Goal: Navigation & Orientation: Understand site structure

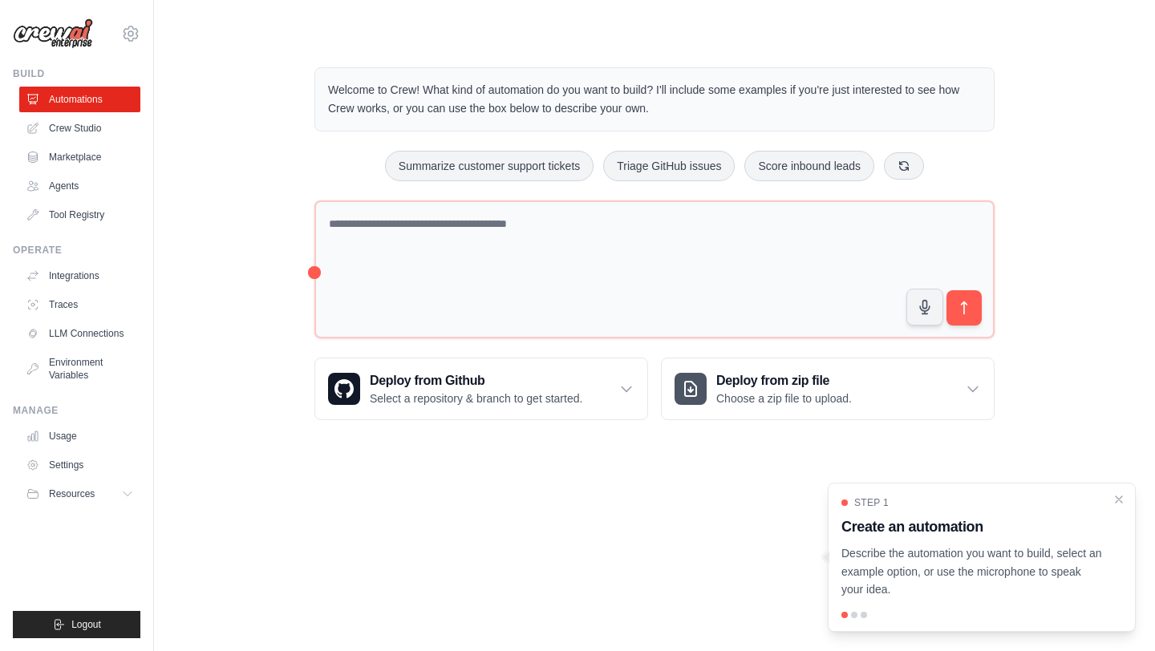
click at [1126, 497] on div "Step 1 Create an automation Describe the automation you want to build, select a…" at bounding box center [981, 557] width 308 height 149
click at [1119, 497] on icon "Close walkthrough" at bounding box center [1118, 498] width 7 height 7
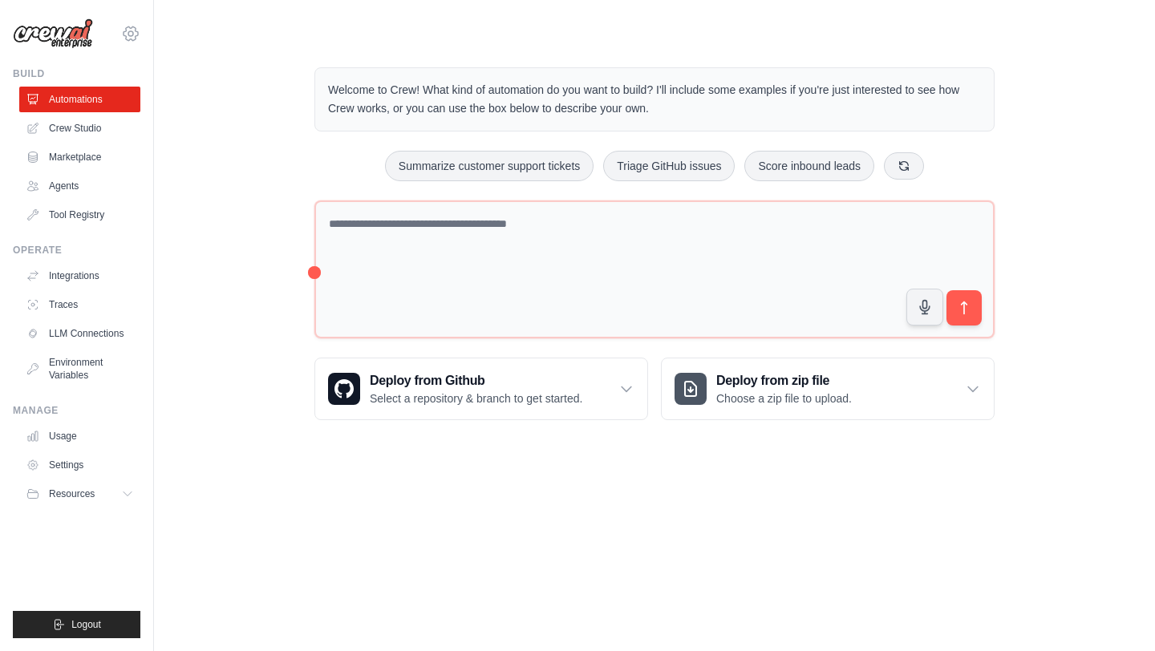
click at [131, 29] on icon at bounding box center [130, 33] width 19 height 19
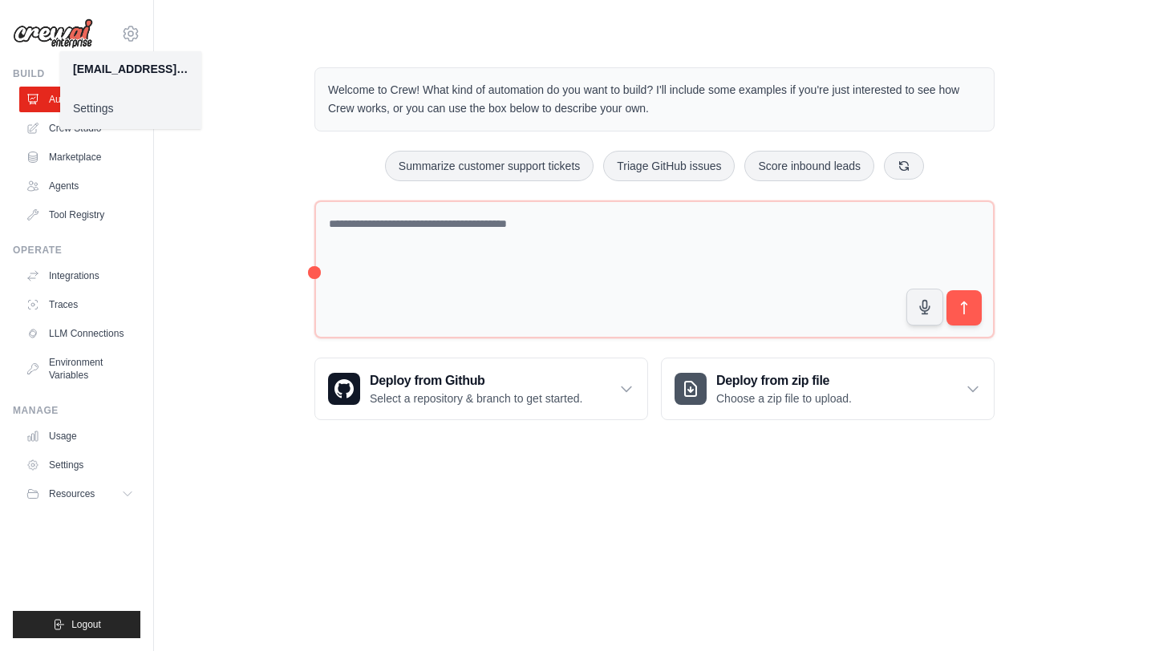
click at [109, 118] on link "Settings" at bounding box center [130, 108] width 141 height 29
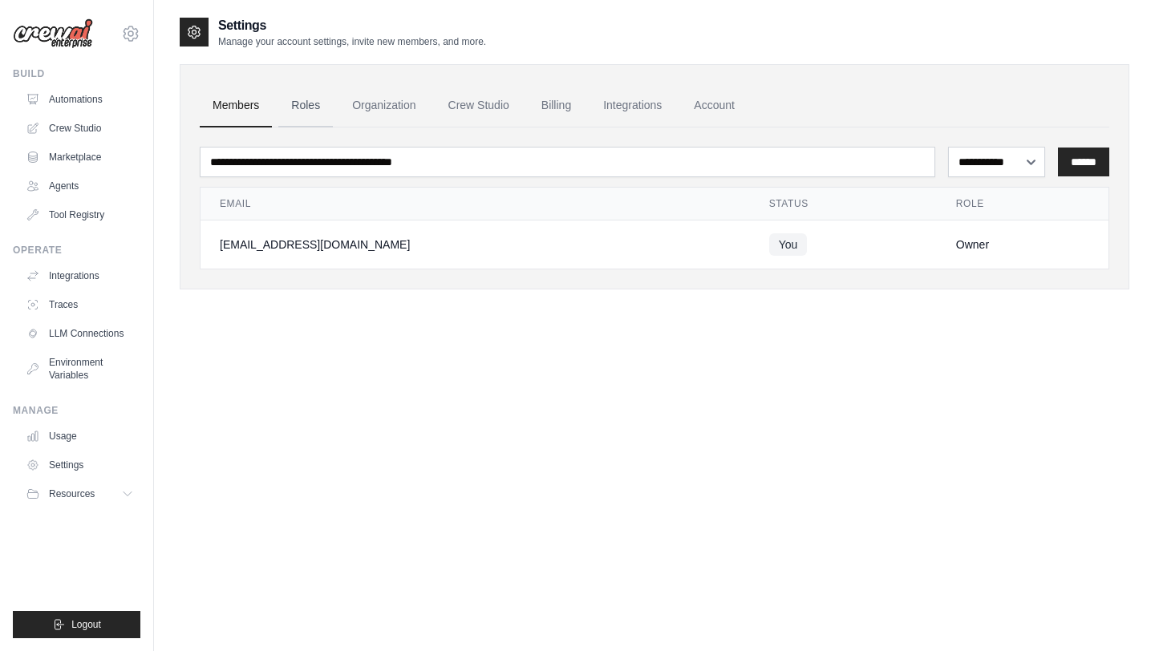
click at [297, 104] on link "Roles" at bounding box center [305, 105] width 55 height 43
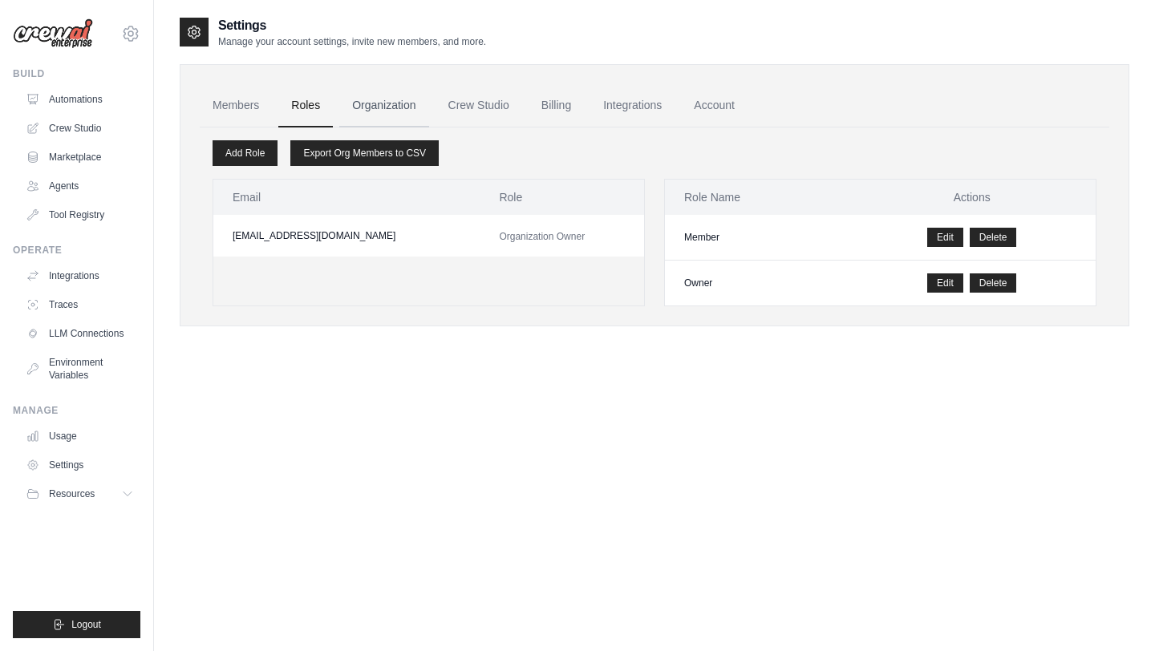
click at [362, 113] on link "Organization" at bounding box center [383, 105] width 89 height 43
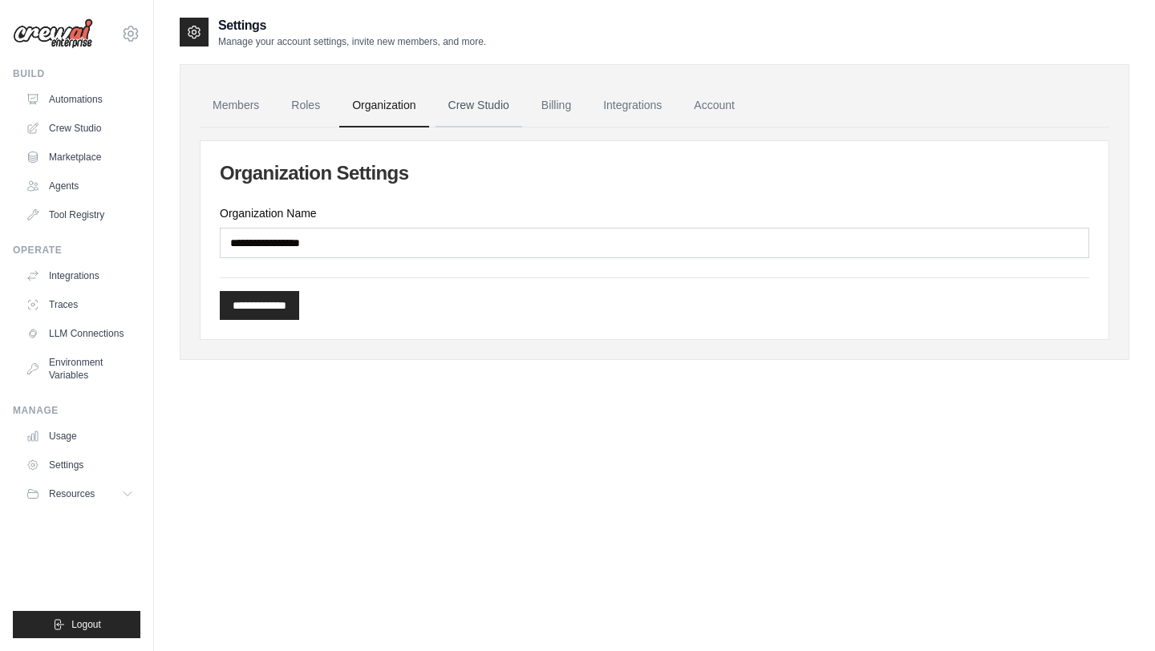
click at [458, 112] on link "Crew Studio" at bounding box center [478, 105] width 87 height 43
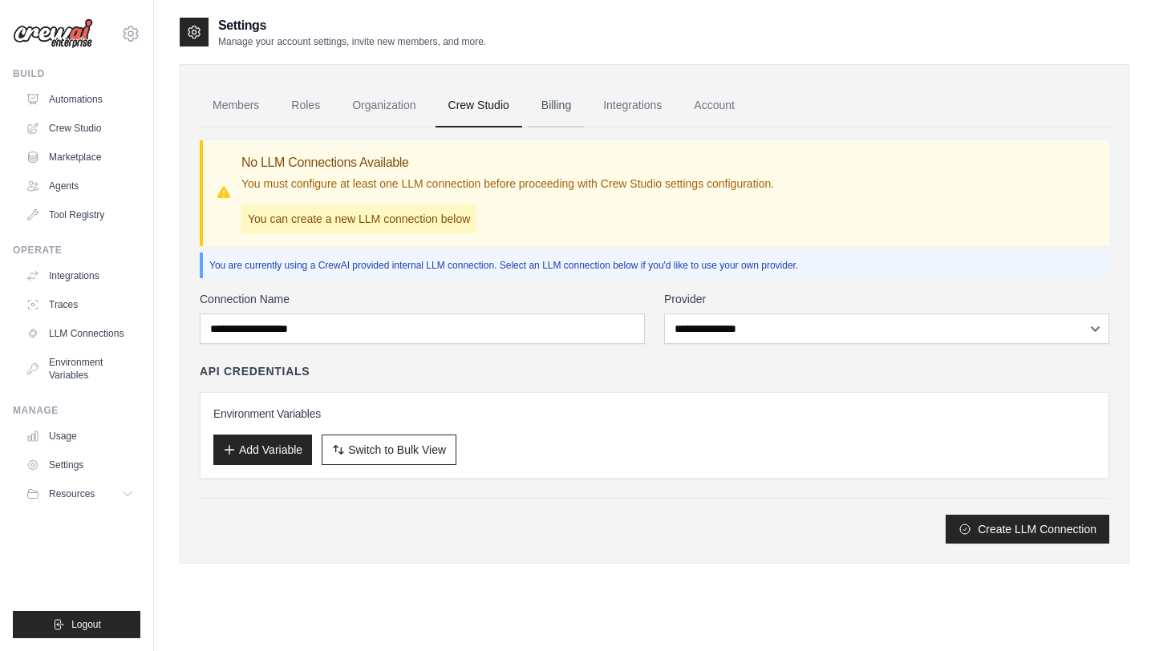
click at [551, 109] on link "Billing" at bounding box center [555, 105] width 55 height 43
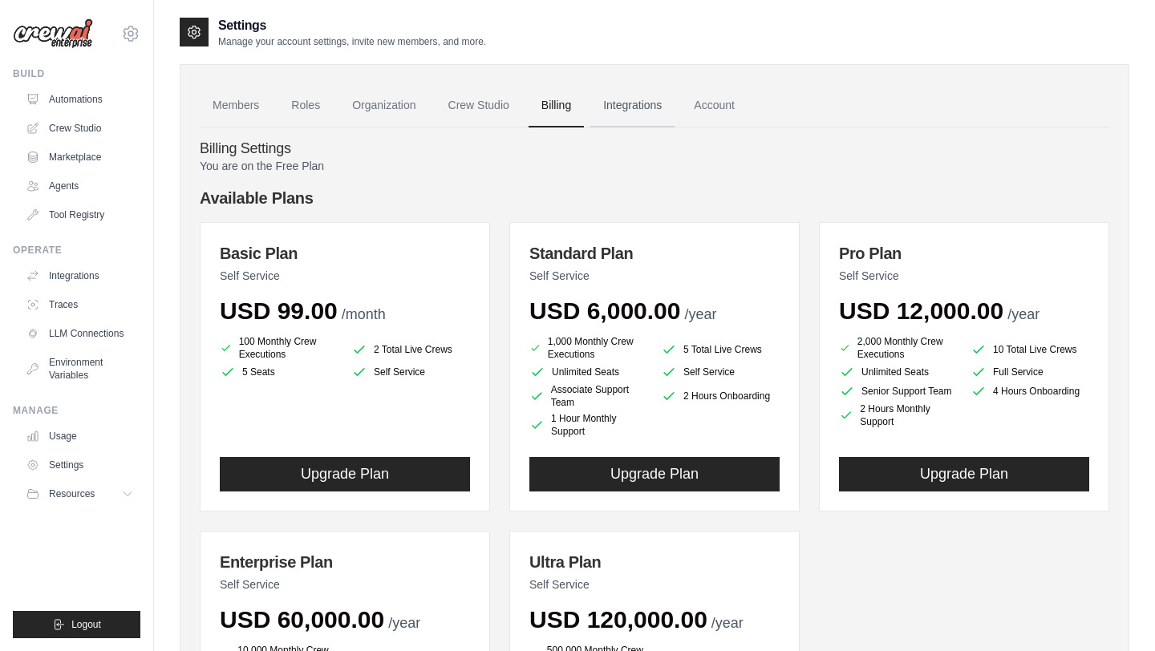
click at [633, 110] on link "Integrations" at bounding box center [632, 105] width 84 height 43
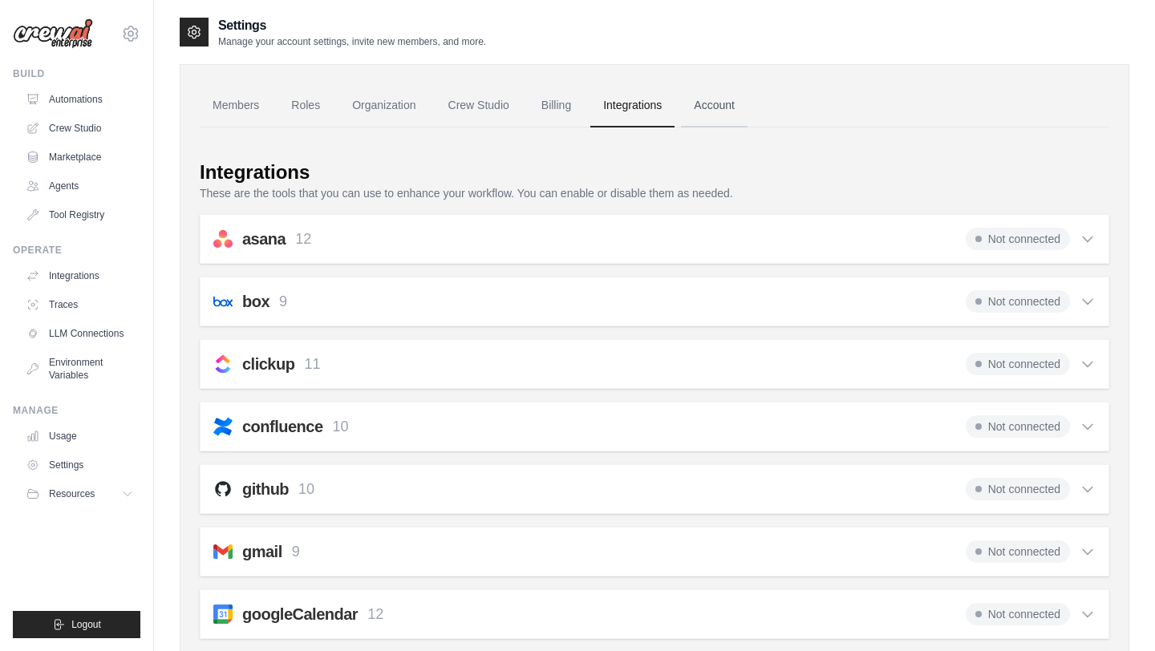
click at [694, 116] on link "Account" at bounding box center [714, 105] width 67 height 43
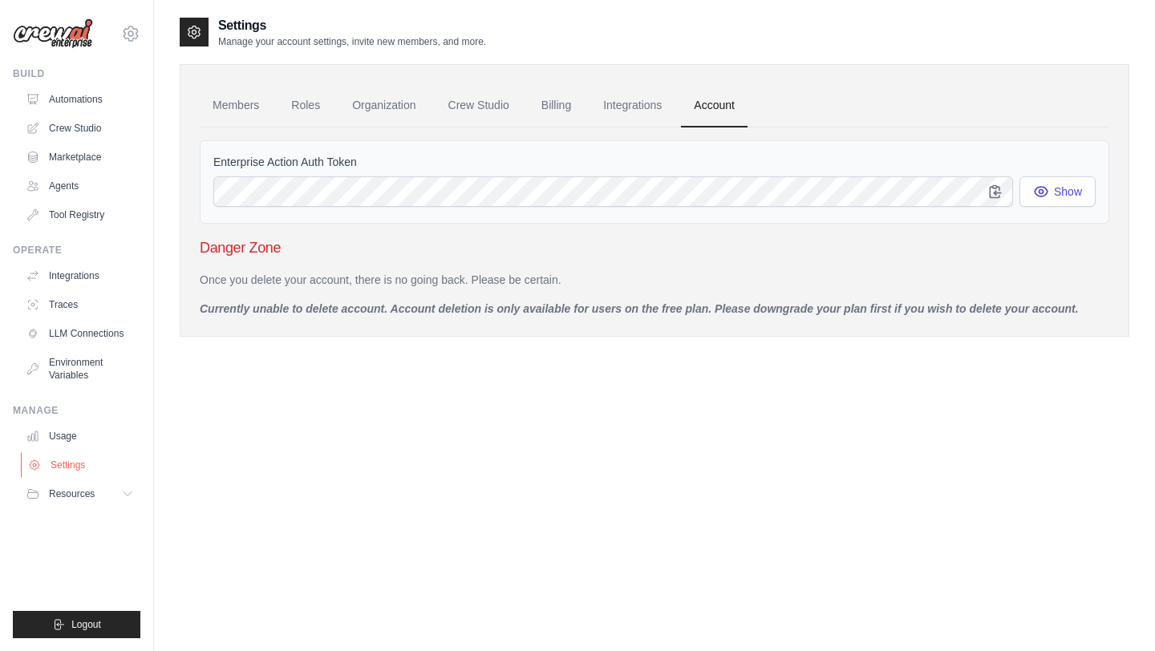
click at [107, 463] on link "Settings" at bounding box center [81, 465] width 121 height 26
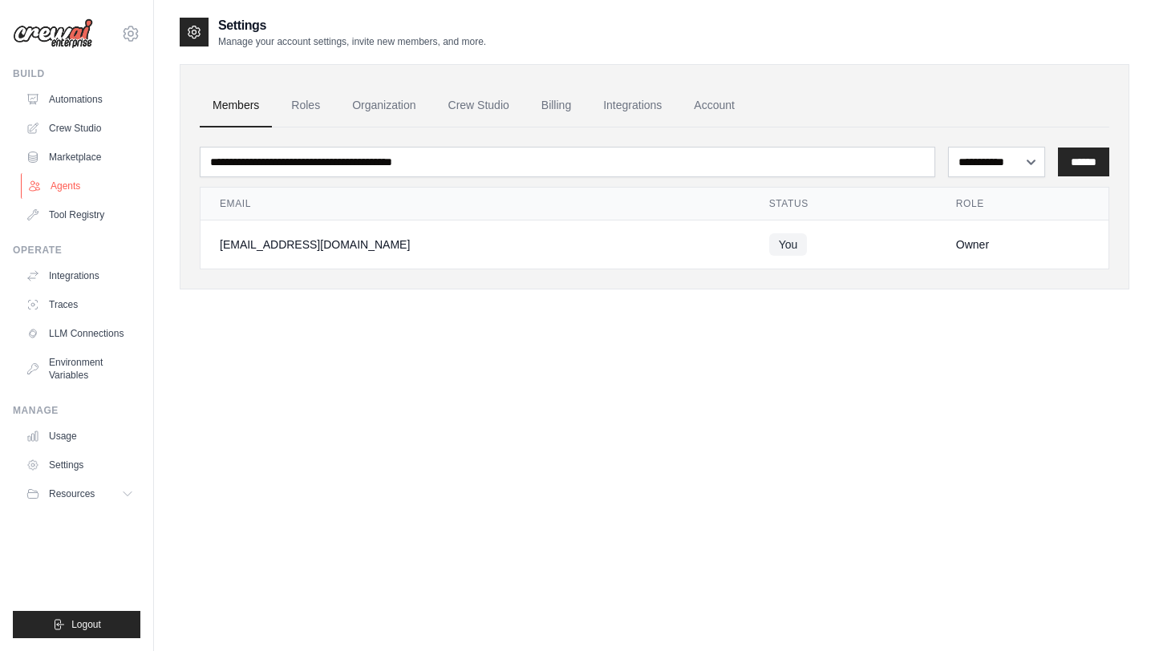
click at [77, 194] on link "Agents" at bounding box center [81, 186] width 121 height 26
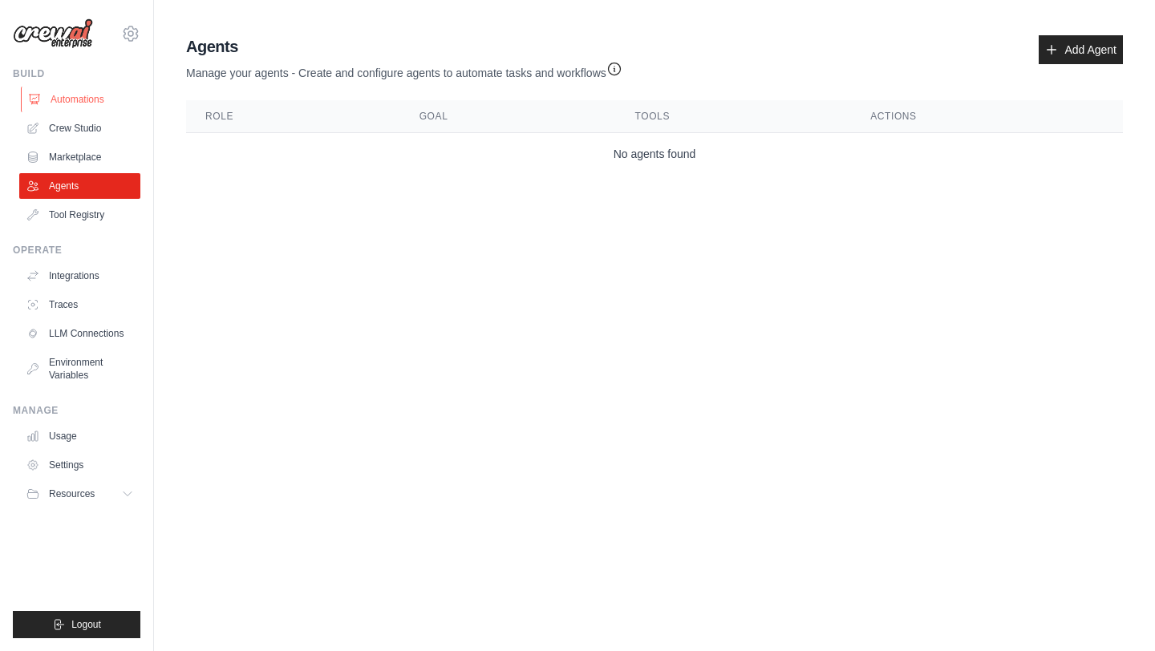
click at [90, 102] on link "Automations" at bounding box center [81, 100] width 121 height 26
